Goal: Information Seeking & Learning: Learn about a topic

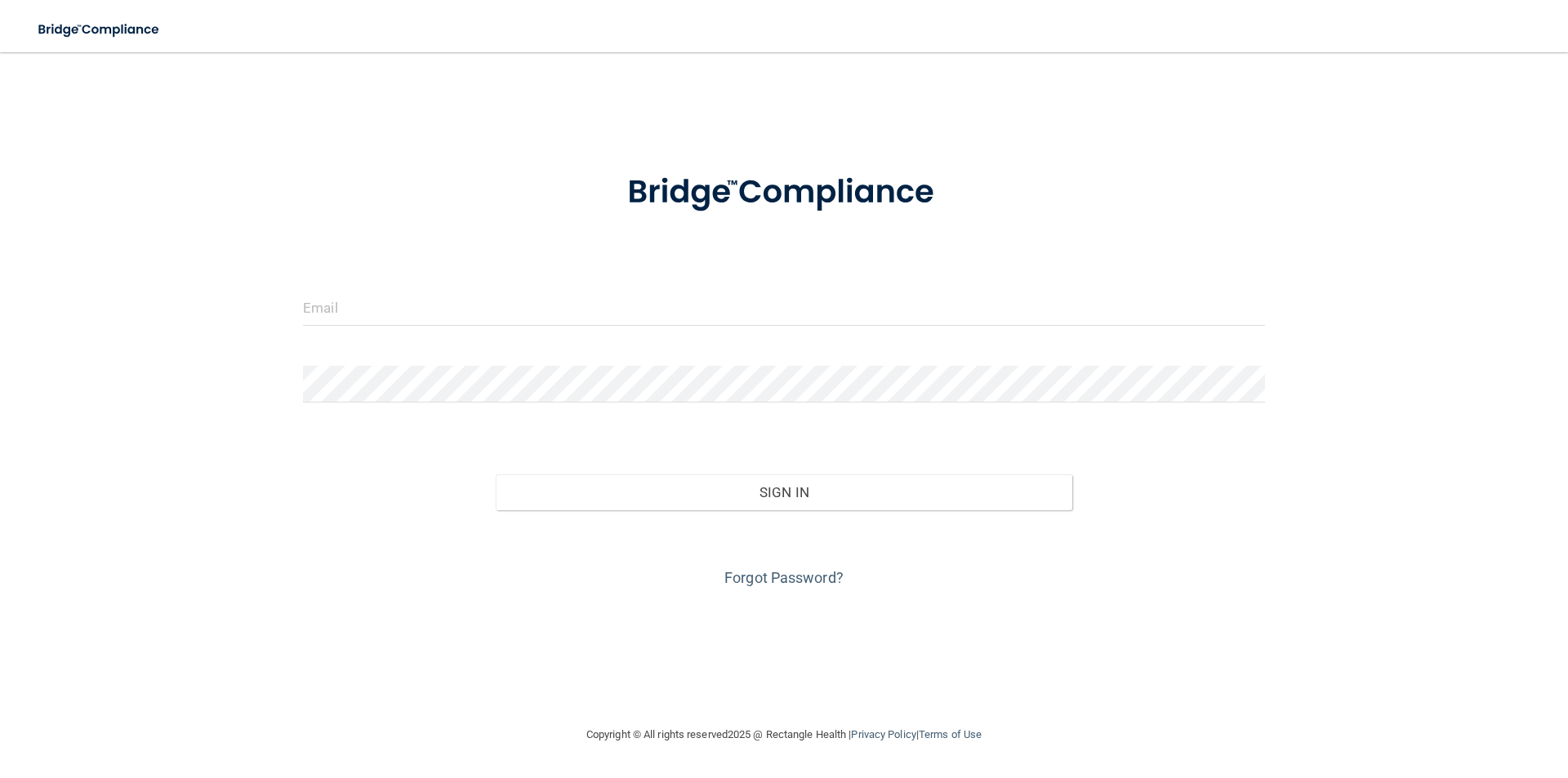
drag, startPoint x: 584, startPoint y: 265, endPoint x: 579, endPoint y: 304, distance: 39.3
click at [582, 273] on form "Invalid email/password. You don't have permission to access that page. Sign In …" at bounding box center [784, 370] width 962 height 441
click at [579, 304] on input "email" at bounding box center [784, 307] width 962 height 37
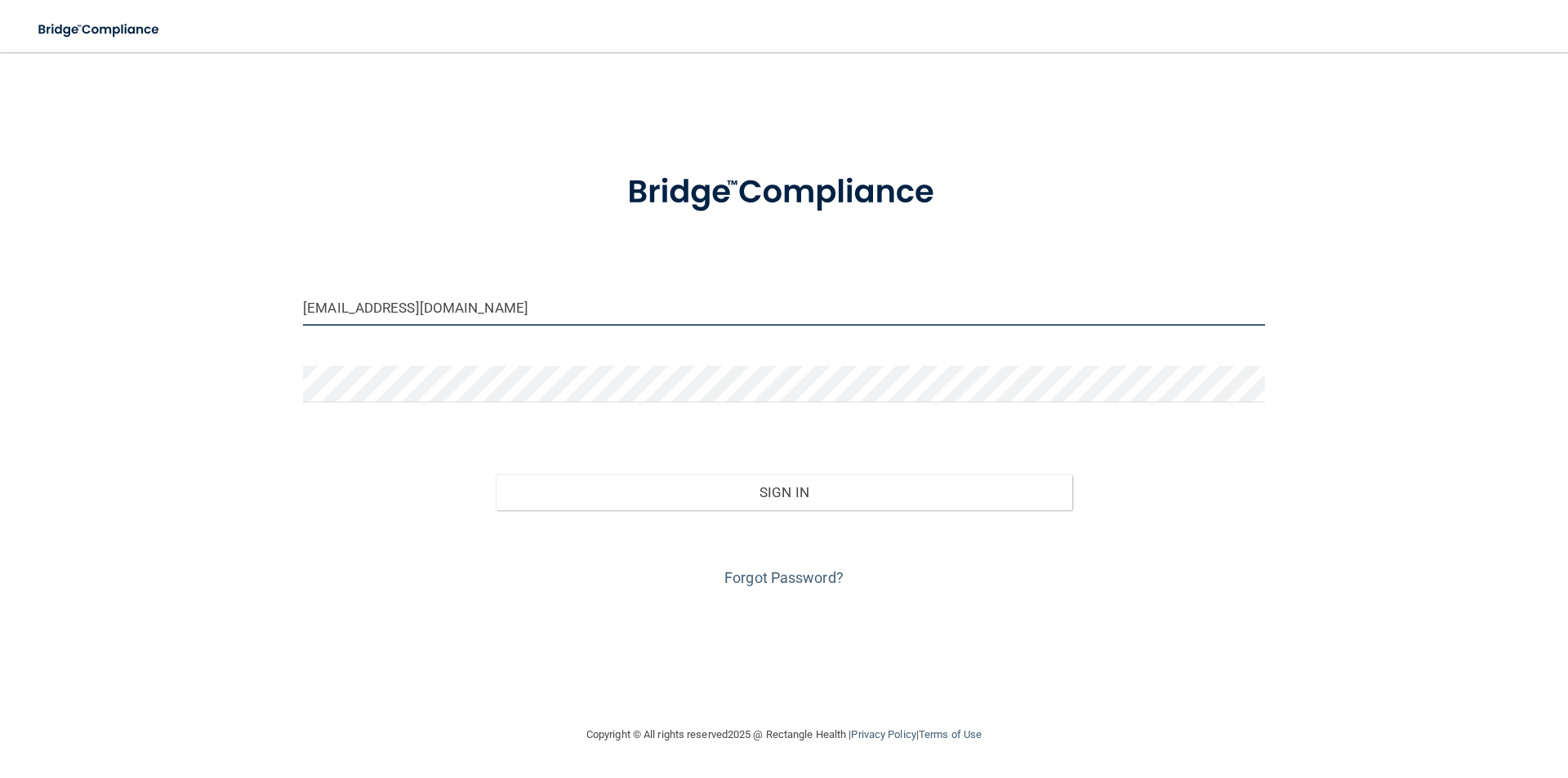
type input "[EMAIL_ADDRESS][DOMAIN_NAME]"
drag, startPoint x: 579, startPoint y: 351, endPoint x: 579, endPoint y: 363, distance: 12.0
click at [579, 360] on form "elnaz.lalpour1995@gmail.com Invalid email/password. You don't have permission t…" at bounding box center [784, 370] width 962 height 441
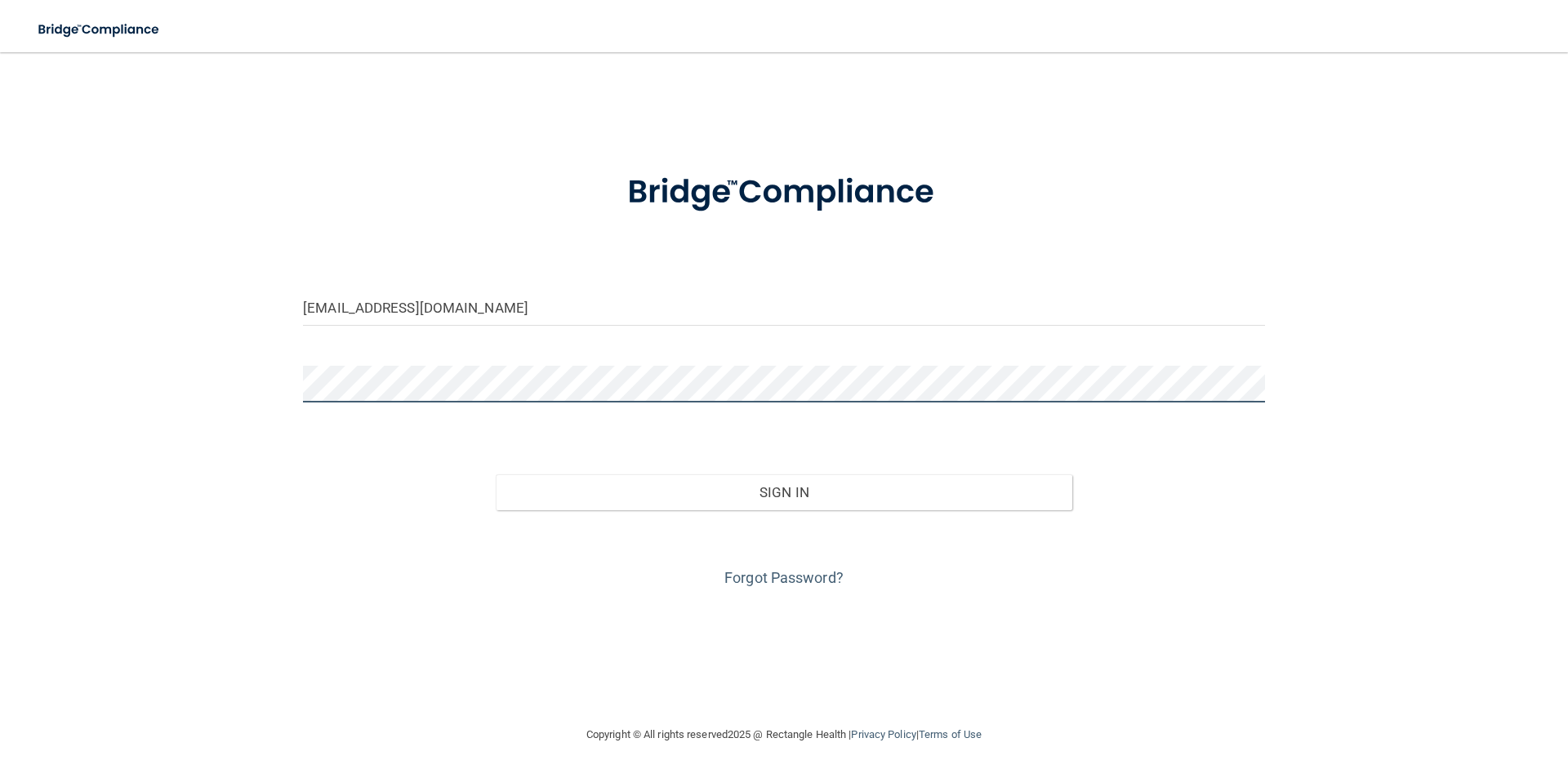
click at [495, 475] on button "Sign In" at bounding box center [784, 492] width 578 height 36
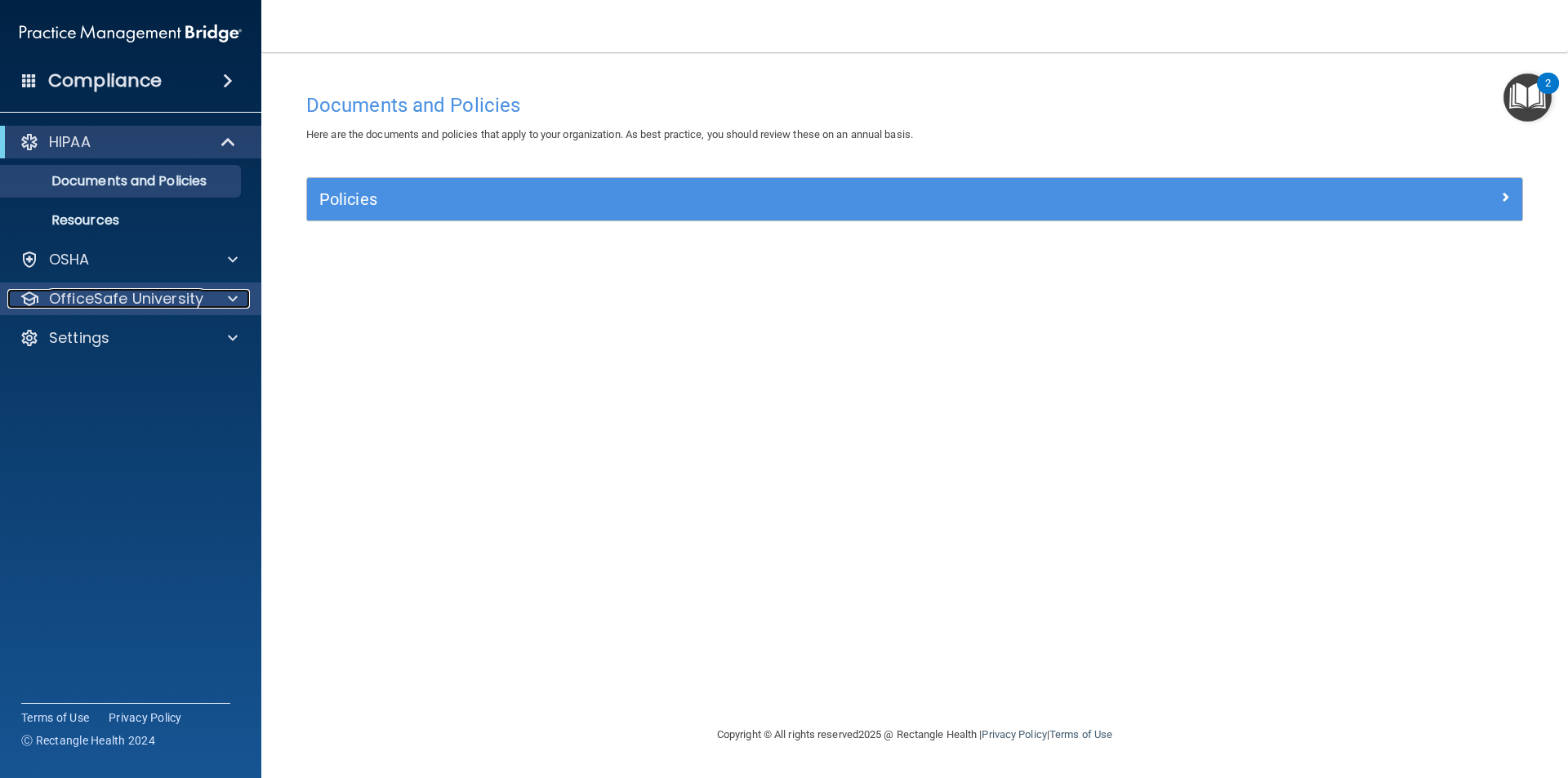
click at [222, 296] on div at bounding box center [231, 298] width 41 height 19
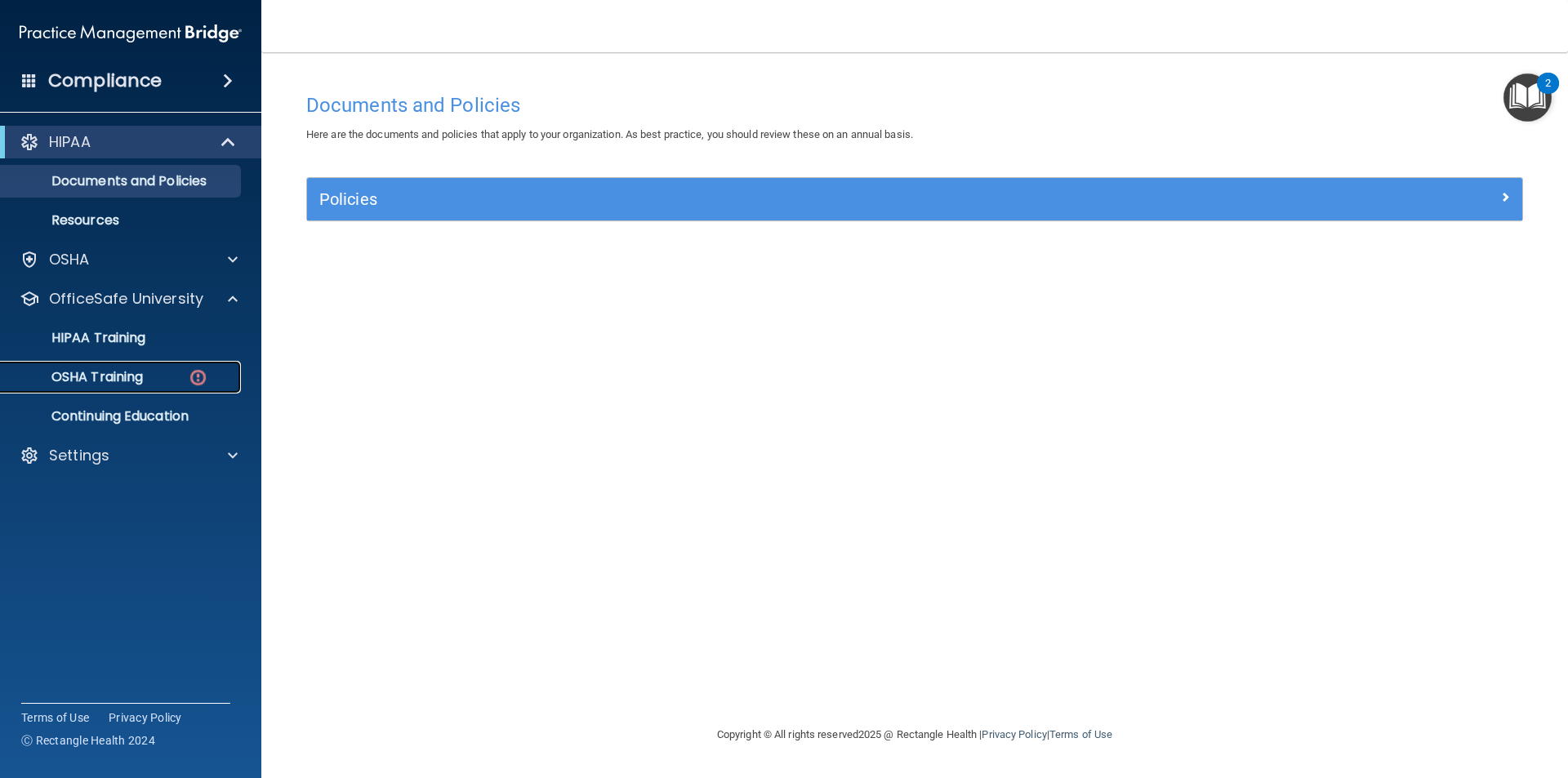
click at [151, 389] on link "OSHA Training" at bounding box center [111, 377] width 257 height 33
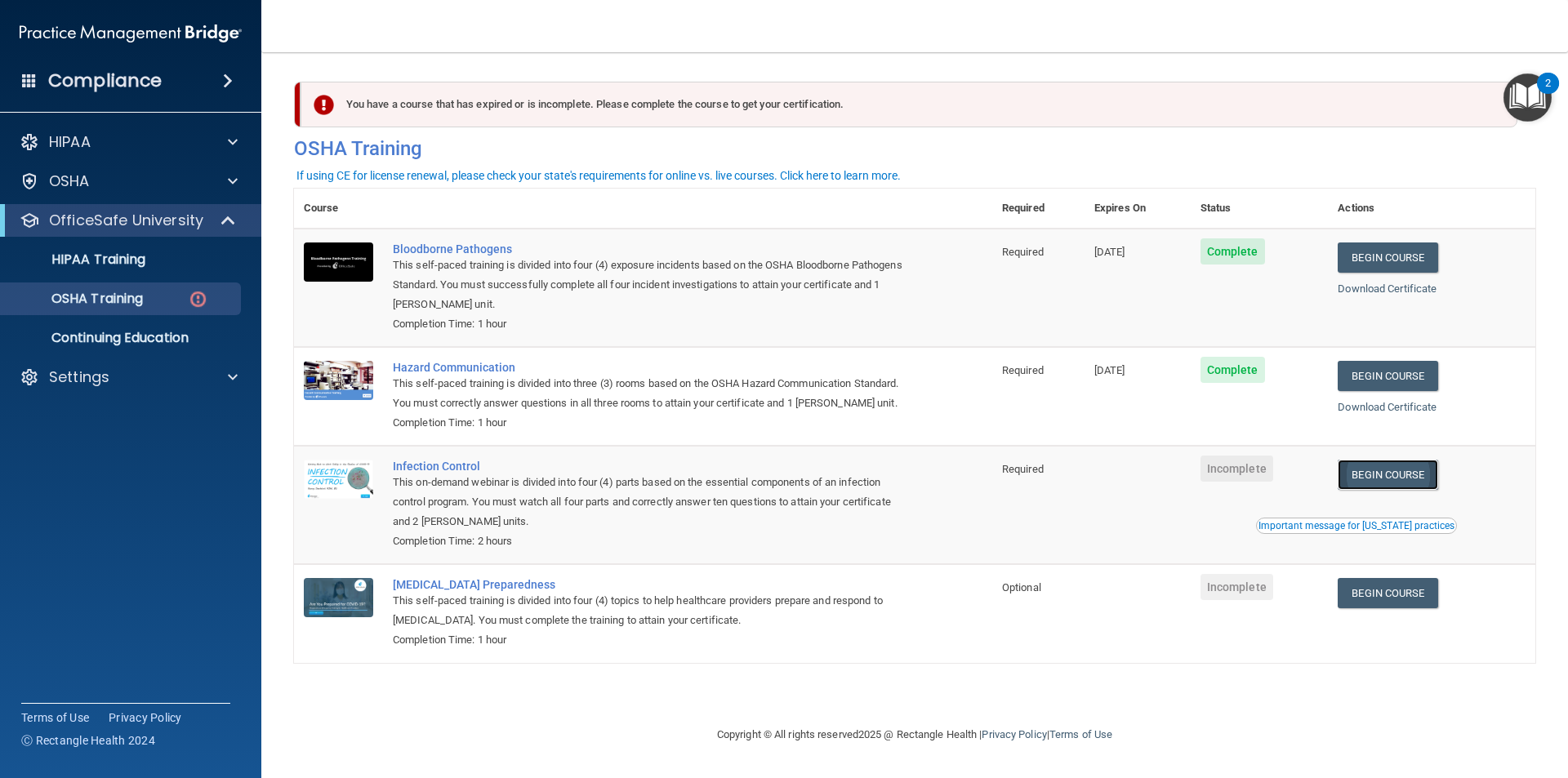
click at [1409, 488] on link "Begin Course" at bounding box center [1387, 474] width 100 height 30
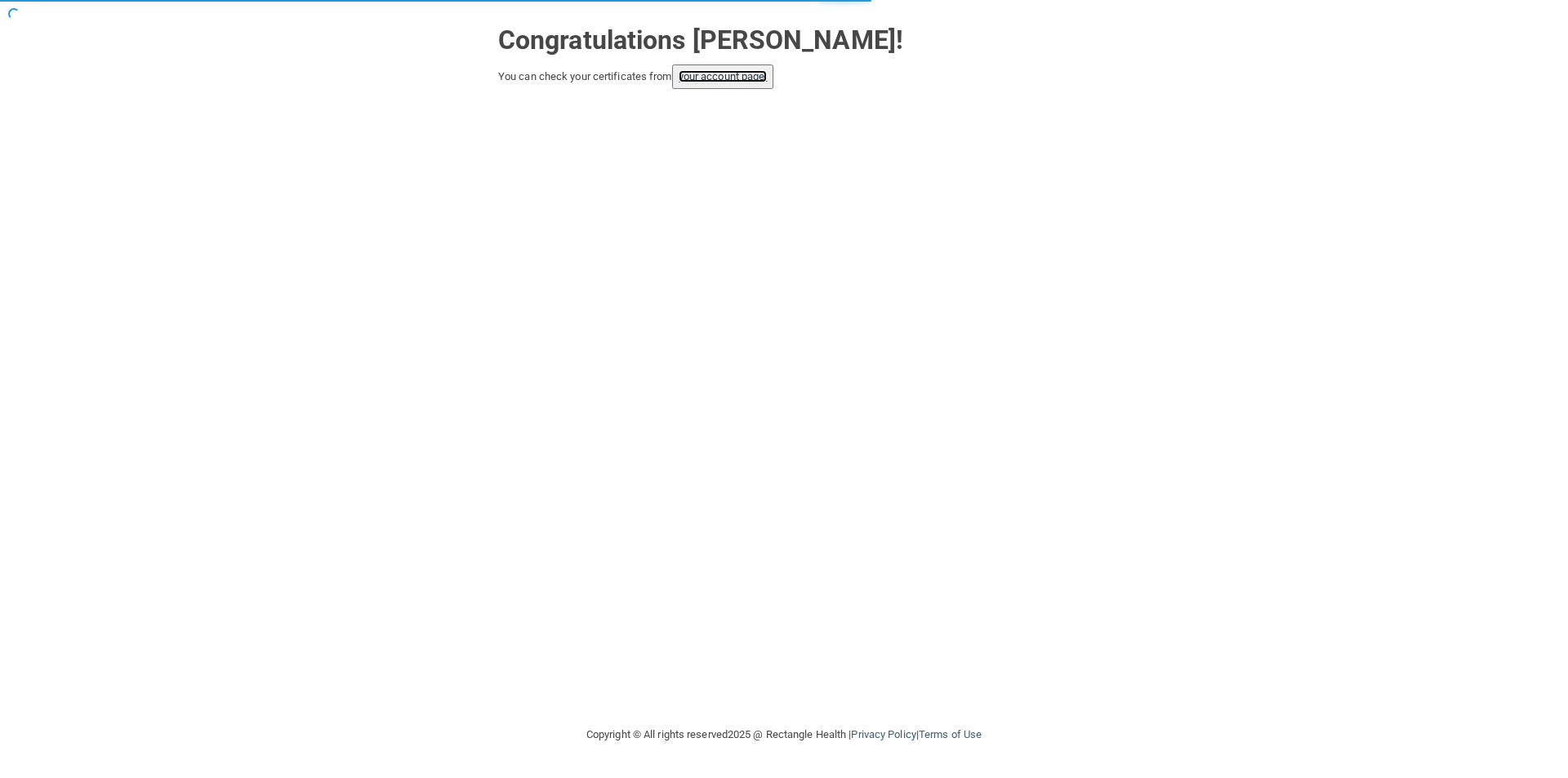
click at [722, 76] on link "your account page!" at bounding box center [723, 76] width 89 height 13
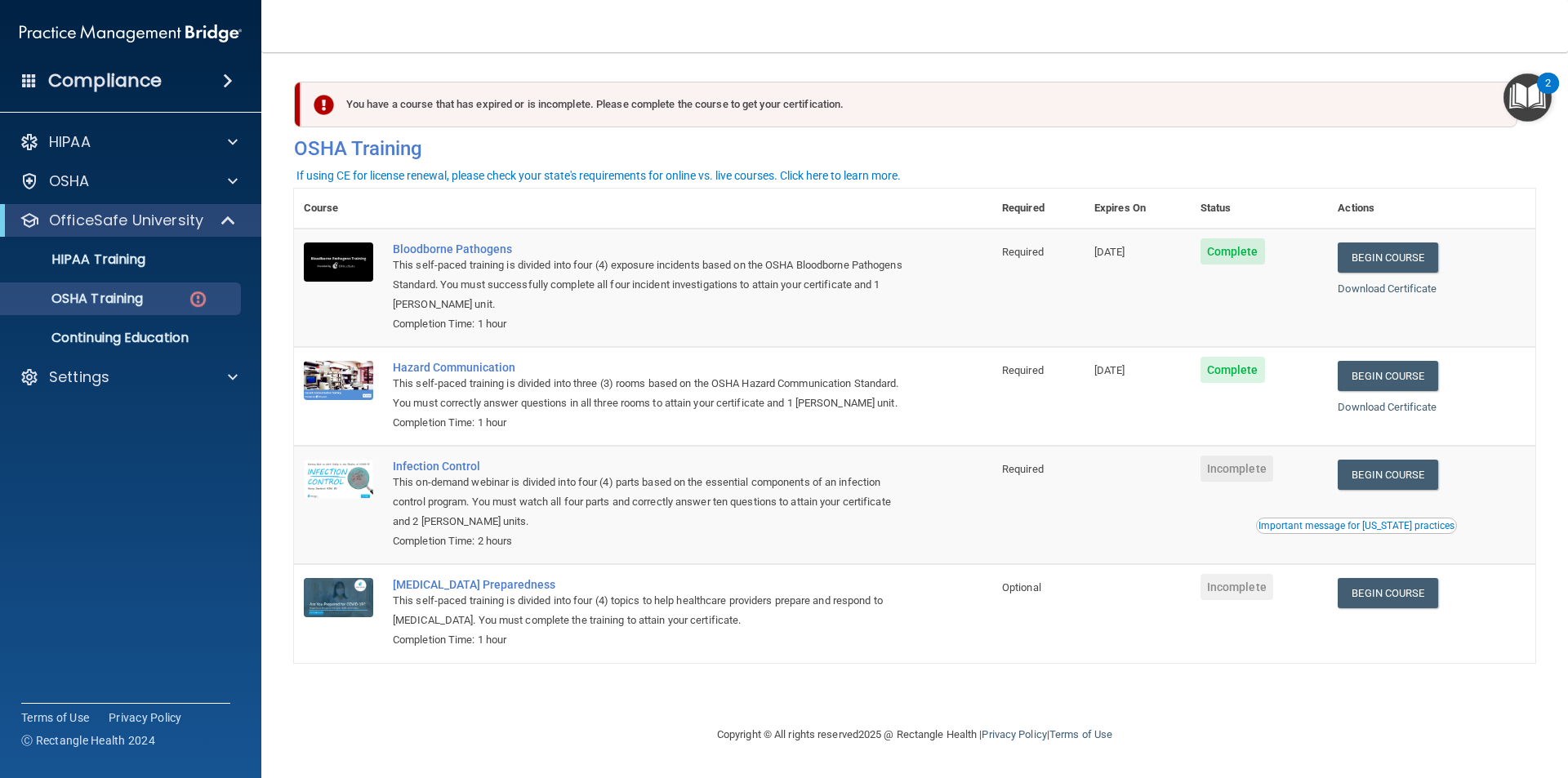
click at [1392, 531] on div "Important message for [US_STATE] practices" at bounding box center [1357, 526] width 196 height 10
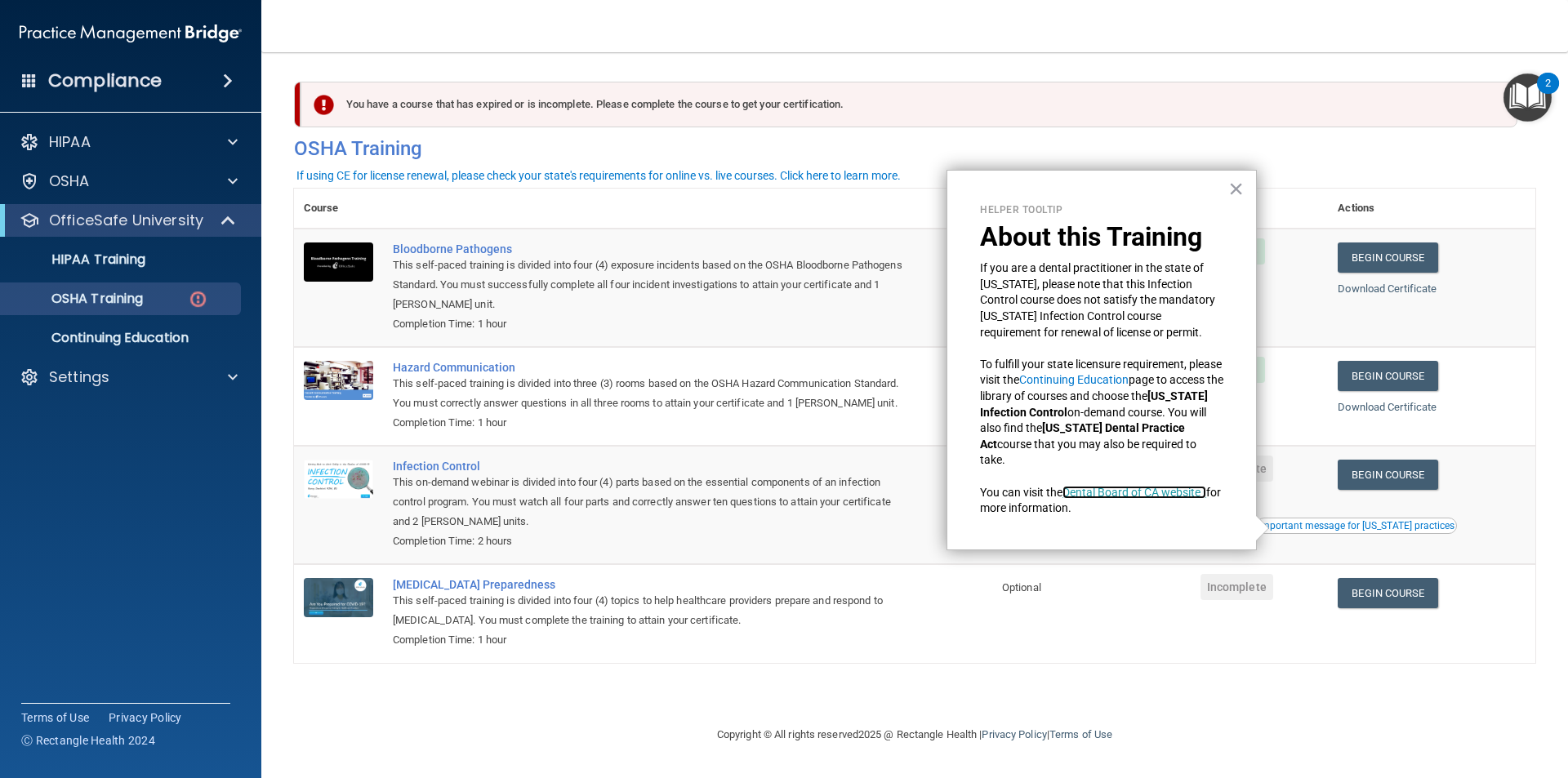
click at [1142, 493] on link "Dental Board of CA website ›" at bounding box center [1134, 491] width 143 height 13
click at [1398, 479] on link "Begin Course" at bounding box center [1387, 474] width 100 height 30
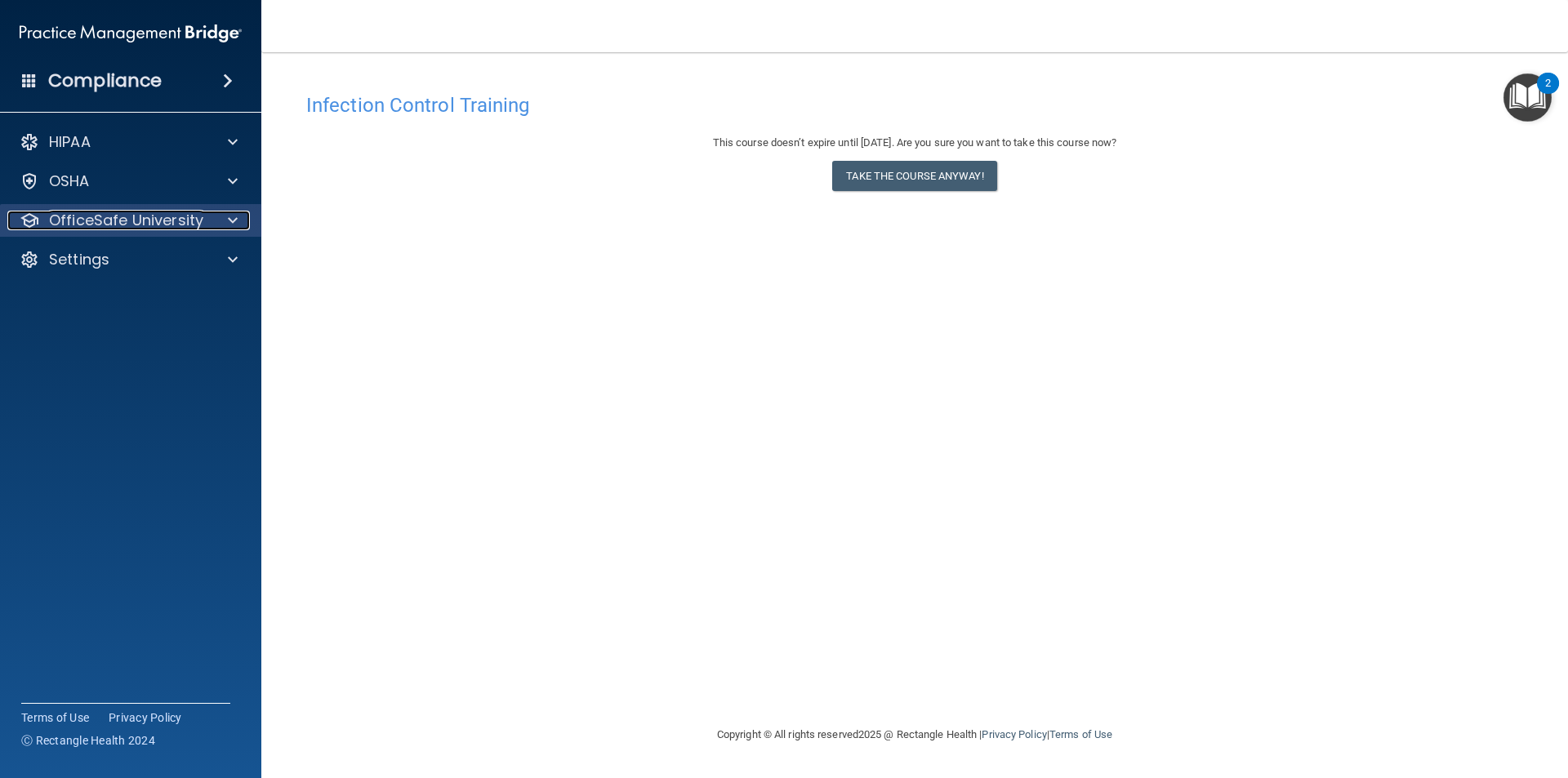
click at [111, 222] on p "OfficeSafe University" at bounding box center [126, 220] width 154 height 19
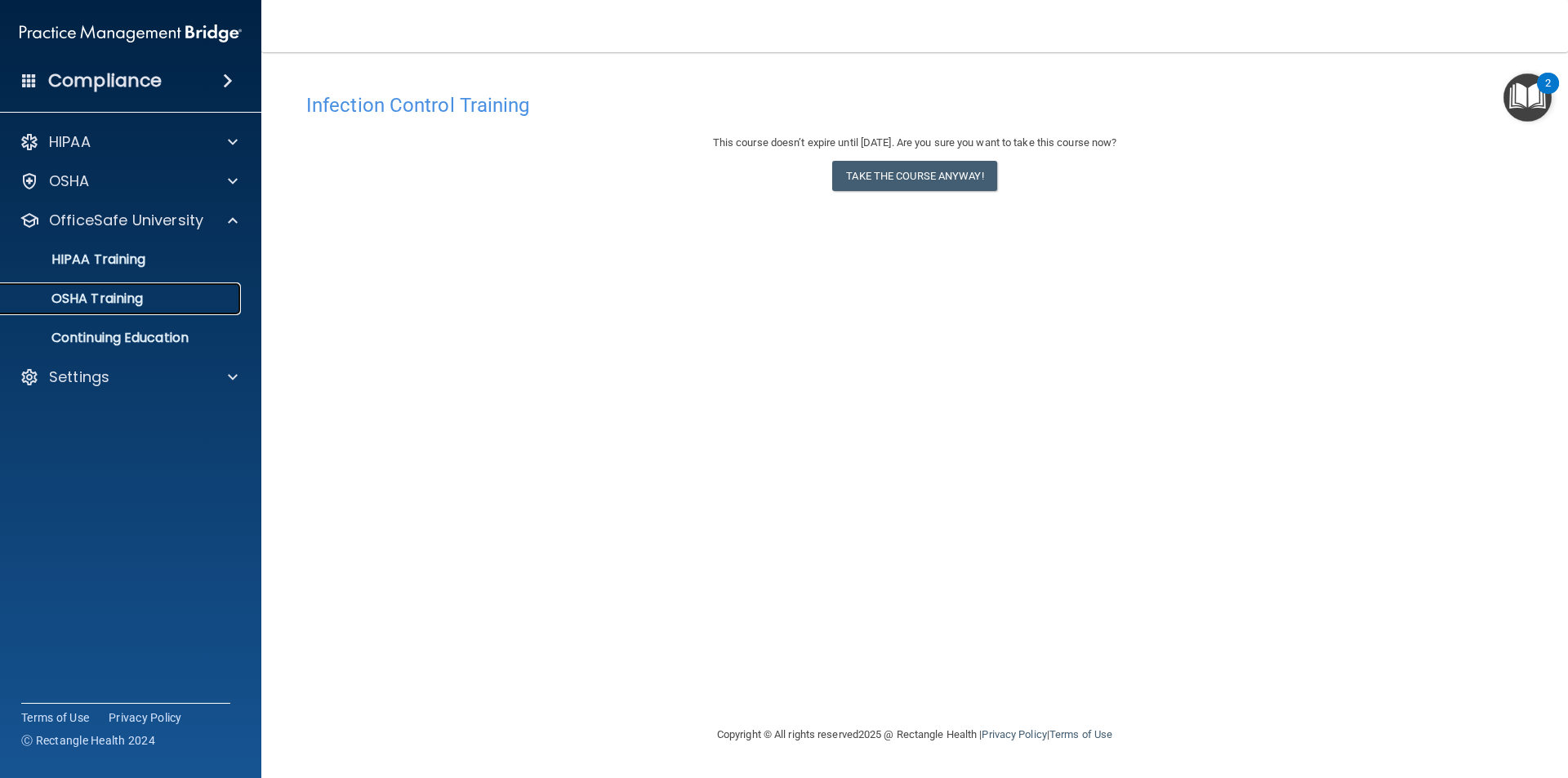
click at [135, 297] on p "OSHA Training" at bounding box center [77, 298] width 133 height 16
